Goal: Task Accomplishment & Management: Manage account settings

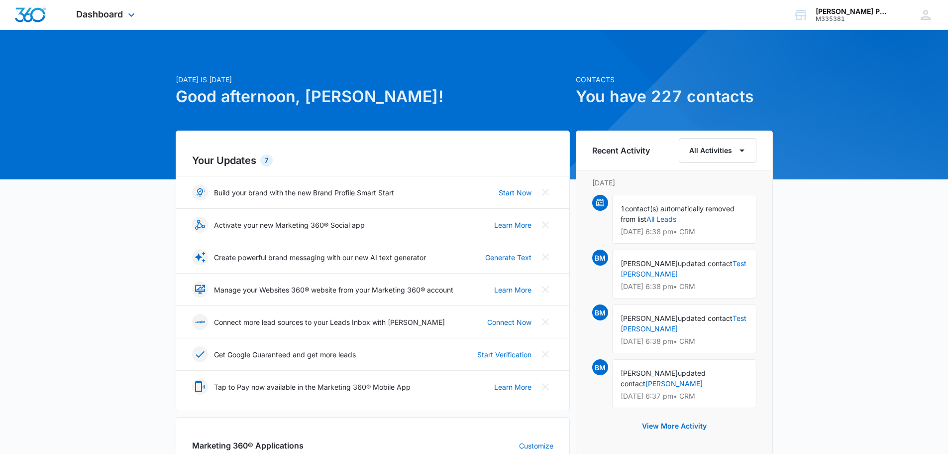
click at [100, 7] on div "Dashboard Apps Reputation Websites Forms CRM Email Social Payments POS Content …" at bounding box center [106, 14] width 91 height 29
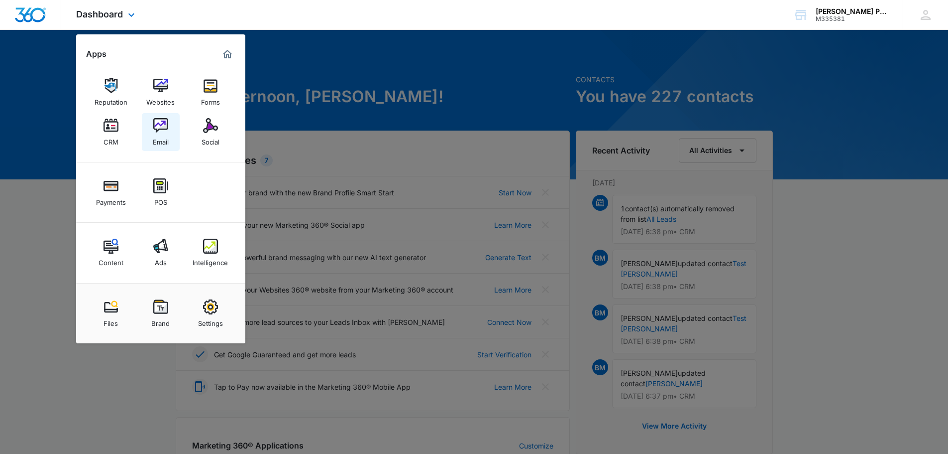
click at [155, 126] on img at bounding box center [160, 125] width 15 height 15
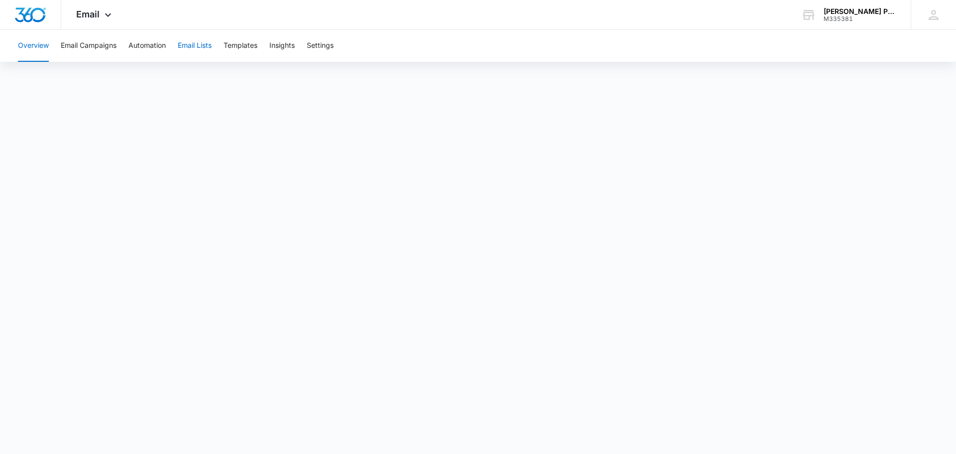
click at [212, 51] on button "Email Lists" at bounding box center [195, 46] width 34 height 32
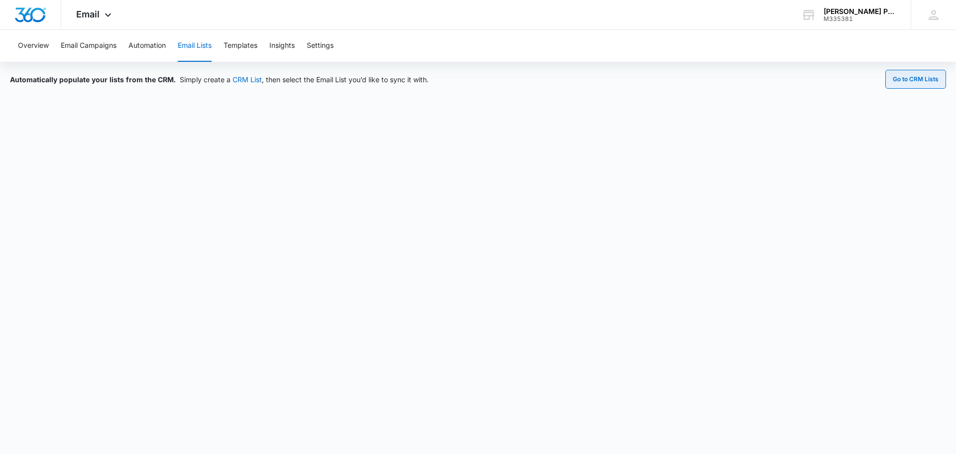
click at [921, 82] on button "Go to CRM Lists" at bounding box center [915, 79] width 61 height 19
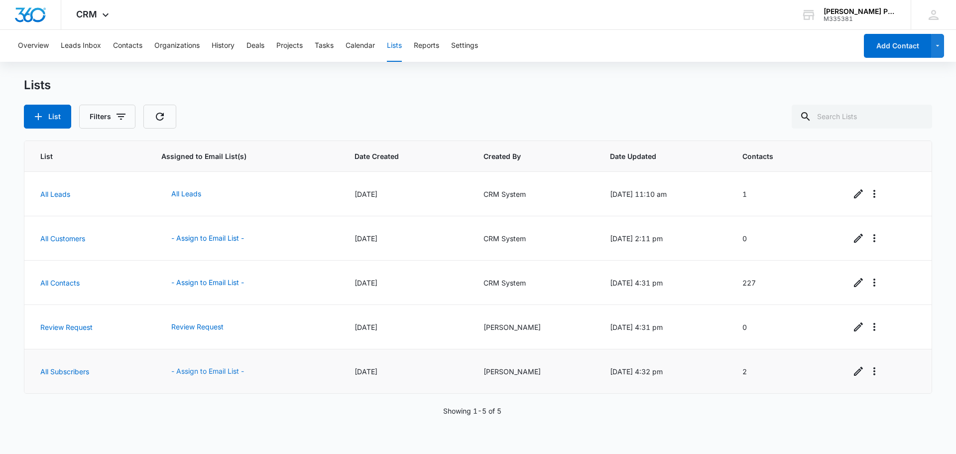
click at [208, 372] on button "- Assign to Email List -" at bounding box center [207, 371] width 93 height 24
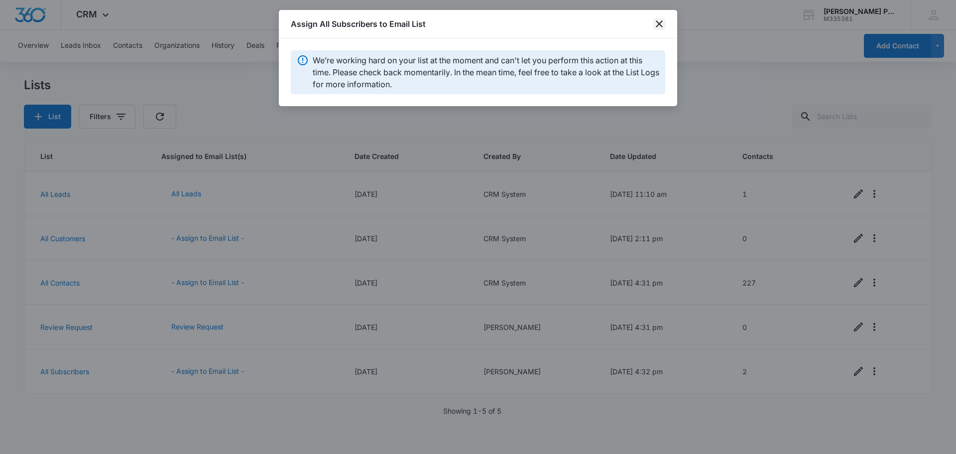
click at [662, 24] on icon "close" at bounding box center [659, 24] width 12 height 12
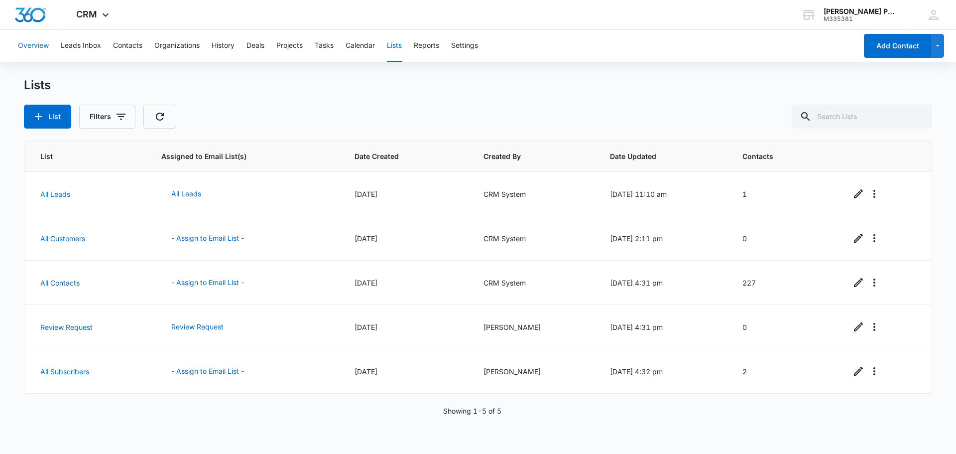
click at [28, 49] on button "Overview" at bounding box center [33, 46] width 31 height 32
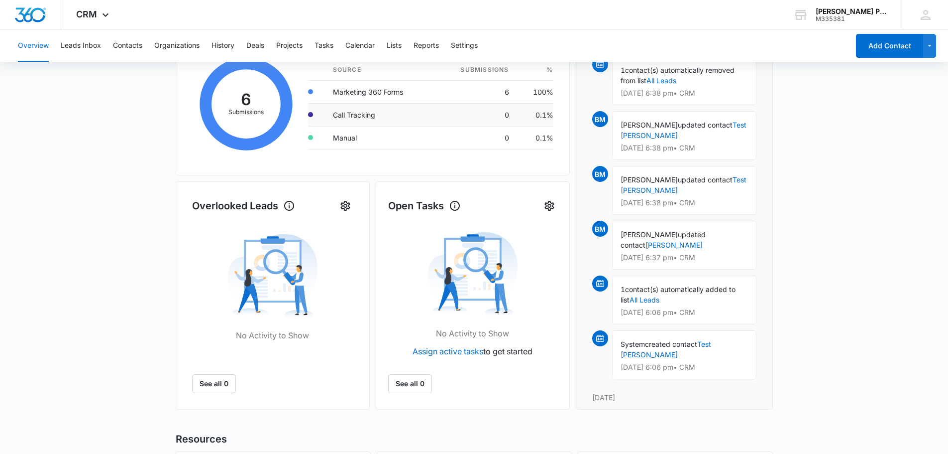
scroll to position [100, 0]
